Goal: Contribute content

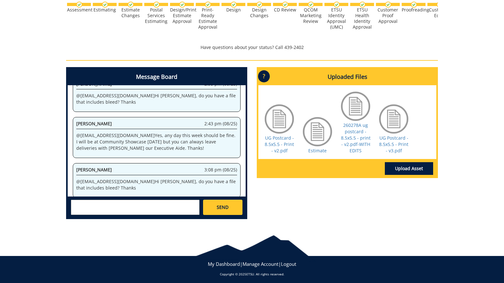
scroll to position [201, 0]
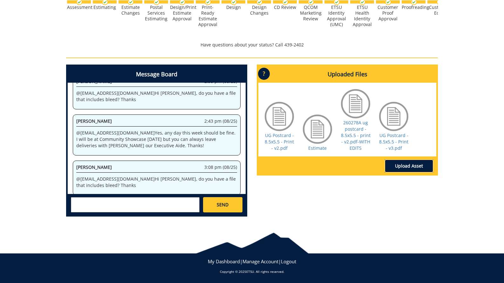
click at [413, 165] on link "Upload Asset" at bounding box center [409, 166] width 48 height 13
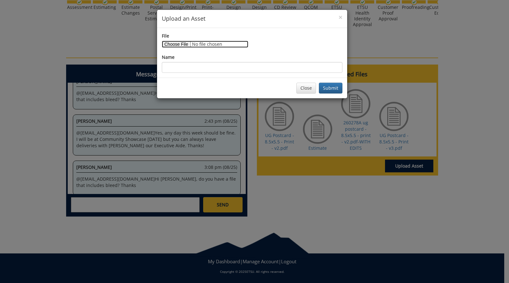
click at [177, 43] on input "File" at bounding box center [205, 44] width 86 height 7
type input "C:\fakepath\UG Postcard - 8.5x5.5 - Bleed.pdf"
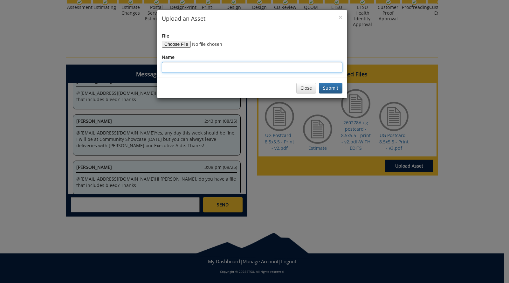
click at [184, 66] on input "Name" at bounding box center [252, 67] width 180 height 11
click at [190, 66] on input "UG Postcard. -8.5x5.5 - Bleed.pdf" at bounding box center [252, 67] width 180 height 11
type input "UG Postcard - 8.5x5.5 - Bleed.pdf"
click at [319, 83] on button "Submit" at bounding box center [331, 88] width 24 height 11
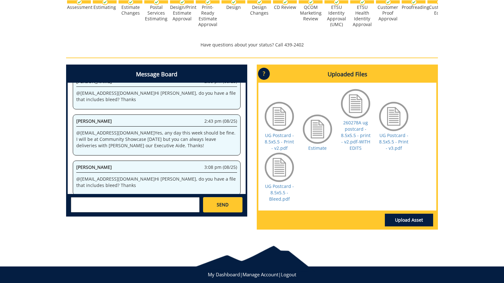
click at [116, 203] on textarea at bounding box center [135, 204] width 129 height 15
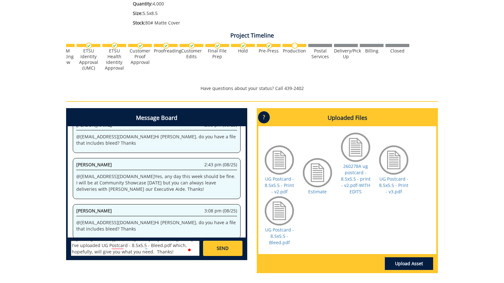
scroll to position [0, 249]
type textarea "@[EMAIL_ADDRESS][DOMAIN_NAME] Hi [PERSON_NAME], I've uploaded UG Postcard - 8.5…"
click at [221, 247] on span "SEND" at bounding box center [223, 248] width 12 height 6
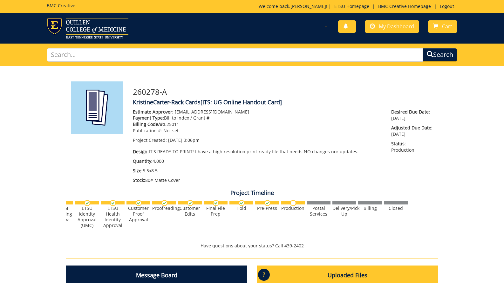
scroll to position [76181, 0]
